Goal: Task Accomplishment & Management: Manage account settings

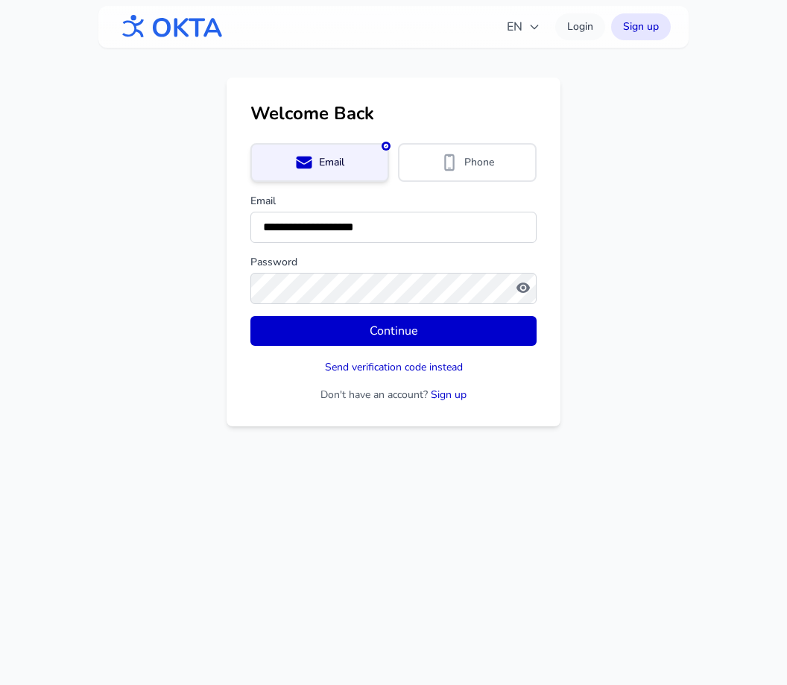
click at [307, 327] on button "Continue" at bounding box center [394, 331] width 286 height 30
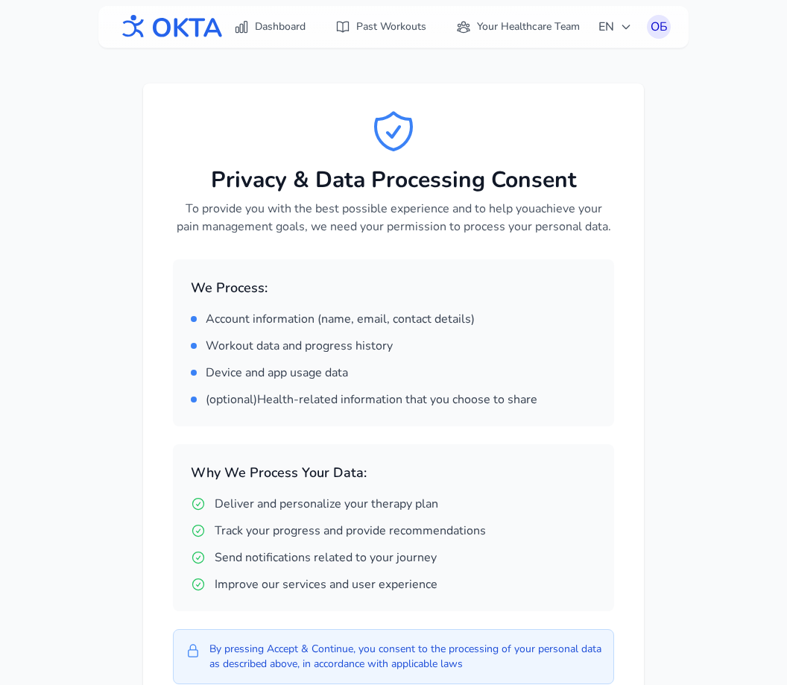
click at [612, 32] on span "EN" at bounding box center [616, 27] width 34 height 18
click at [566, 89] on button "Русский" at bounding box center [569, 91] width 143 height 27
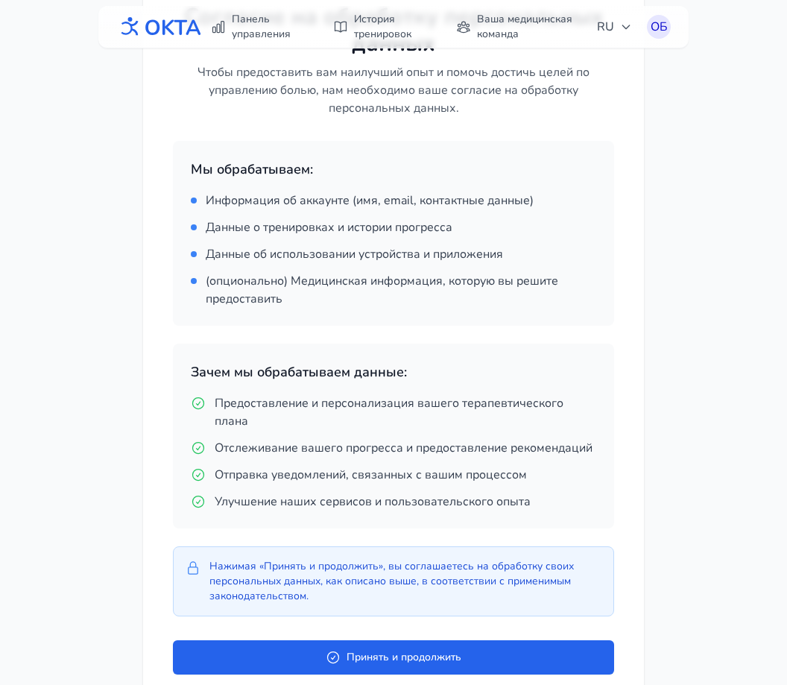
scroll to position [209, 0]
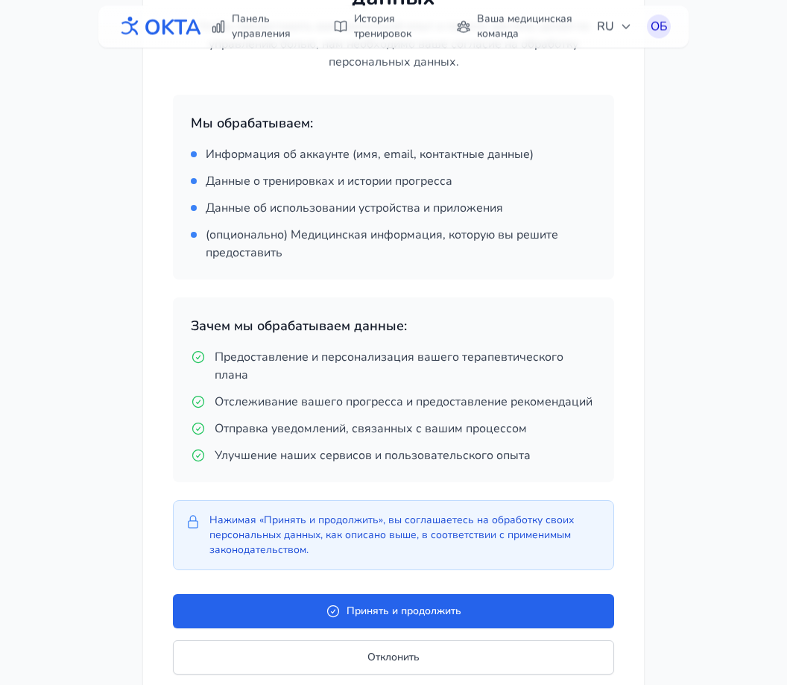
click at [404, 618] on button "Принять и продолжить" at bounding box center [393, 612] width 441 height 34
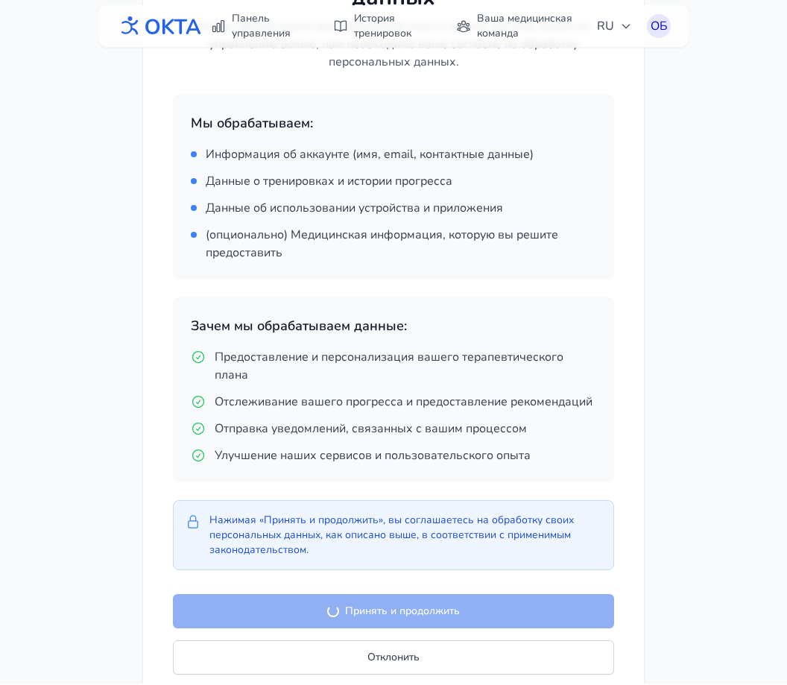
scroll to position [47, 0]
